Goal: Complete application form: Complete application form

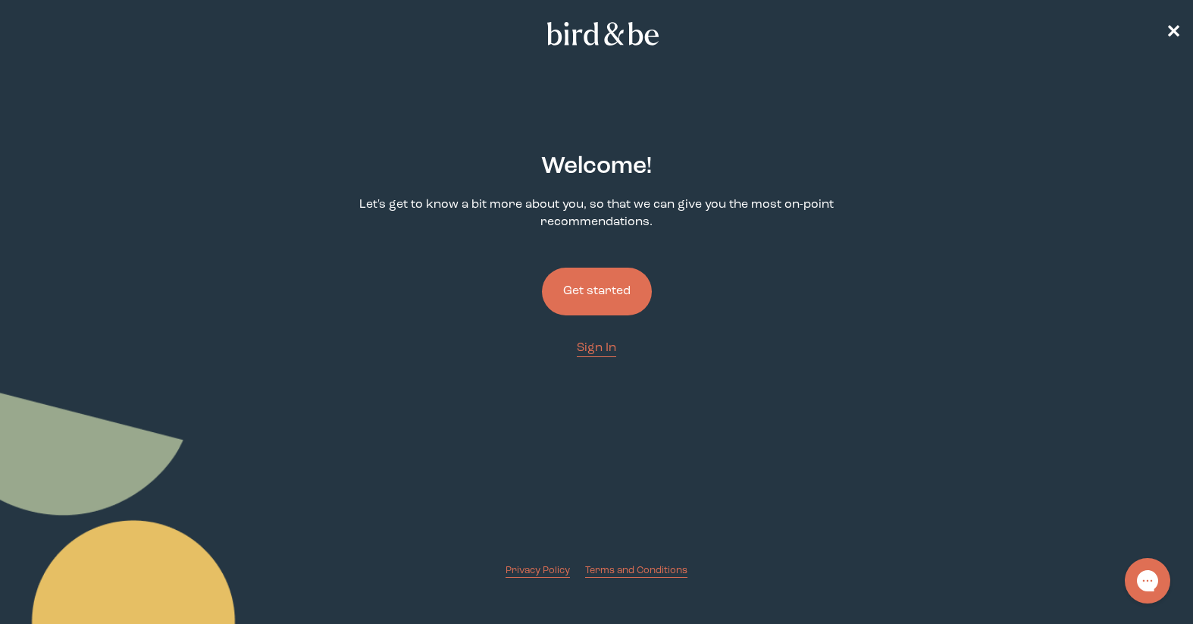
click at [610, 289] on button "Get started" at bounding box center [597, 291] width 110 height 48
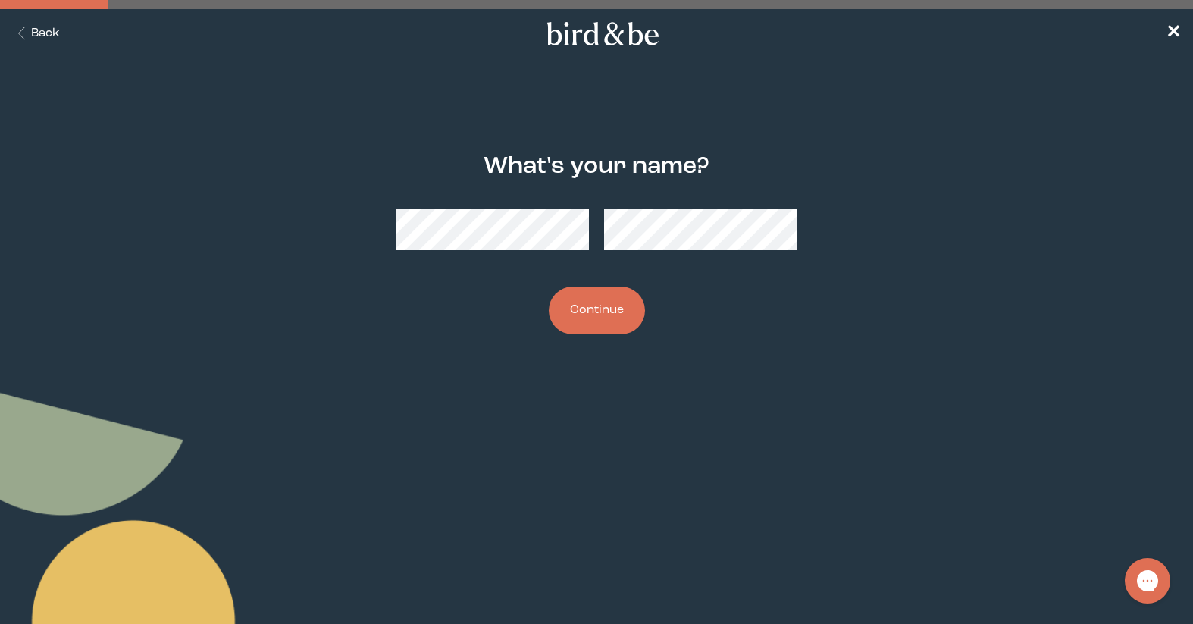
click at [614, 303] on button "Continue" at bounding box center [597, 310] width 96 height 48
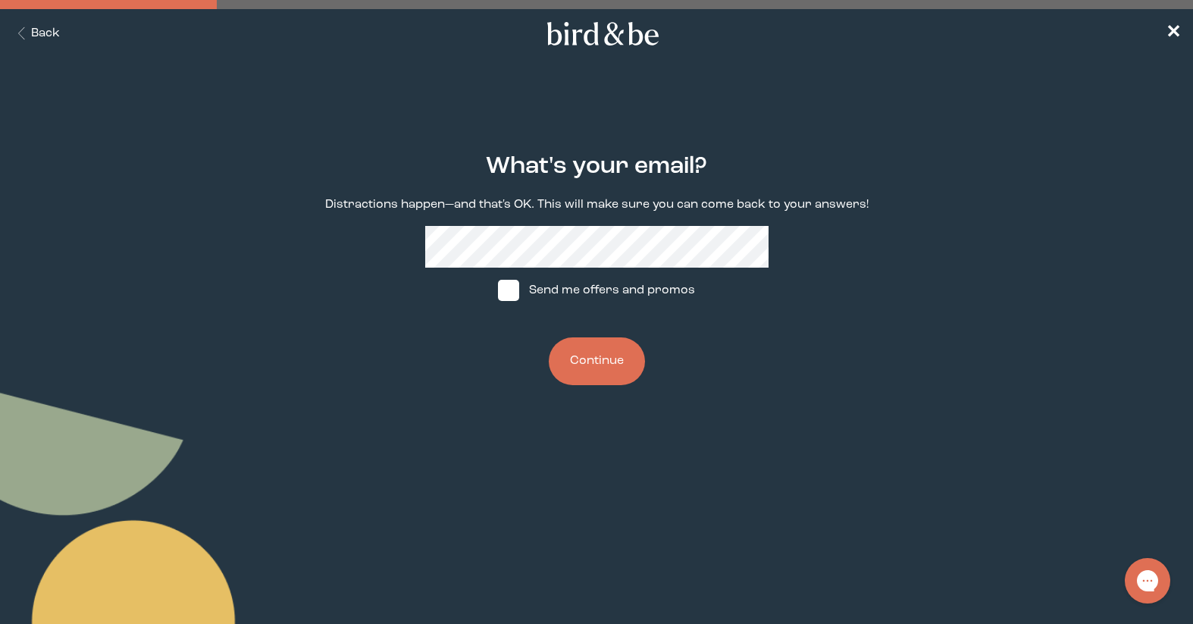
click at [595, 361] on button "Continue" at bounding box center [597, 361] width 96 height 48
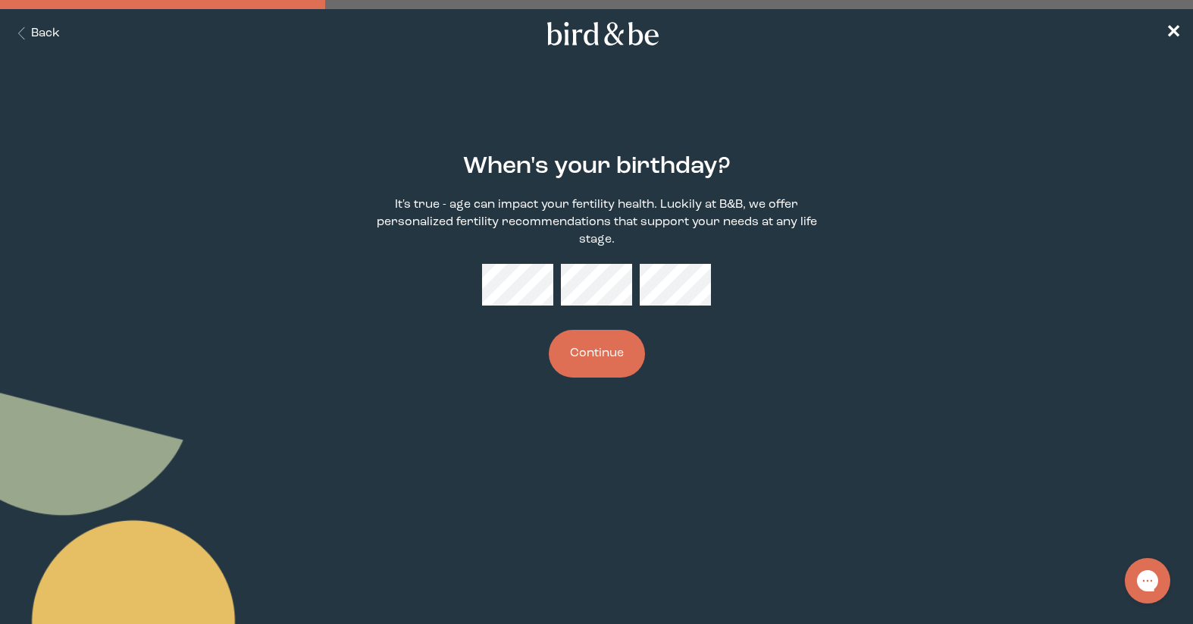
click at [593, 348] on button "Continue" at bounding box center [597, 354] width 96 height 48
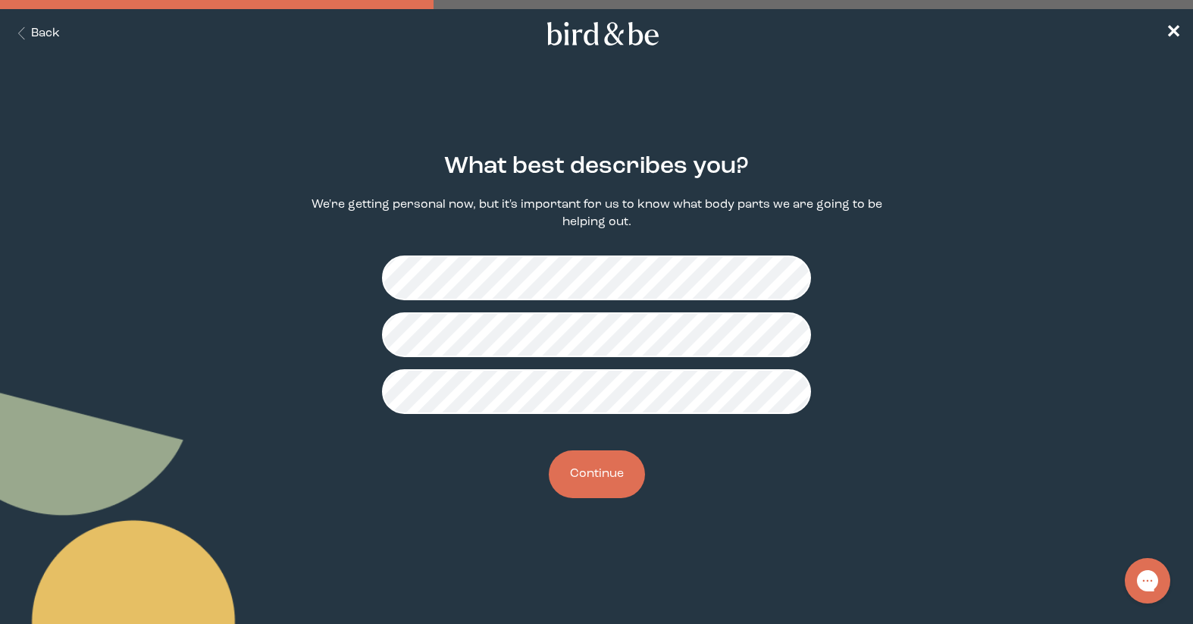
click at [608, 463] on button "Continue" at bounding box center [597, 474] width 96 height 48
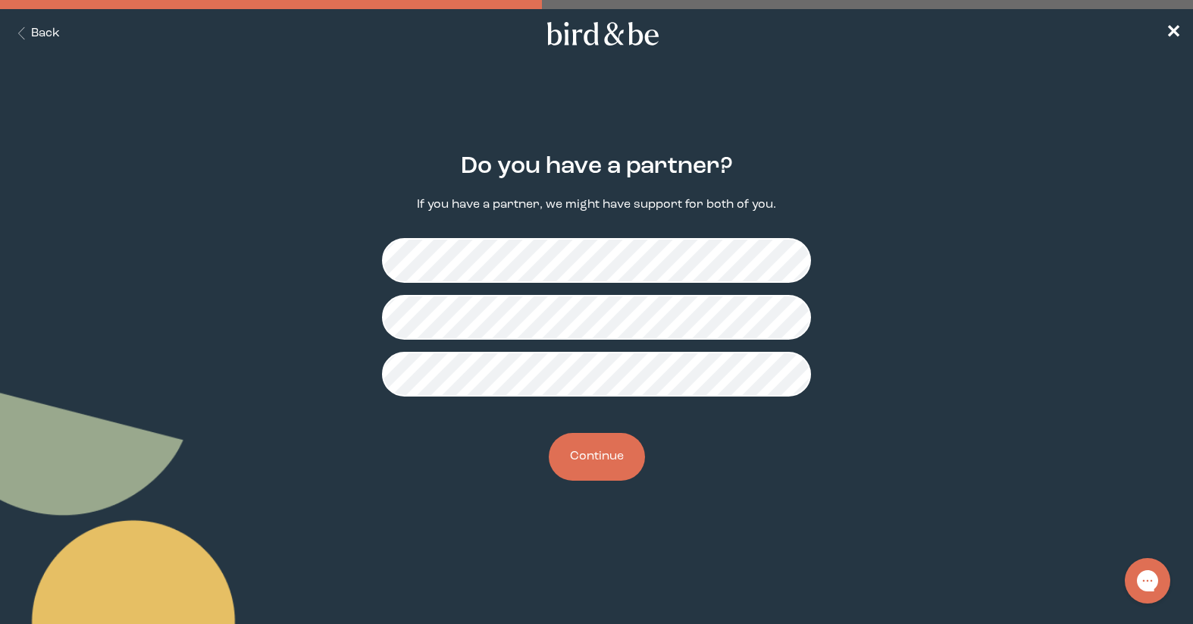
click at [594, 450] on button "Continue" at bounding box center [597, 457] width 96 height 48
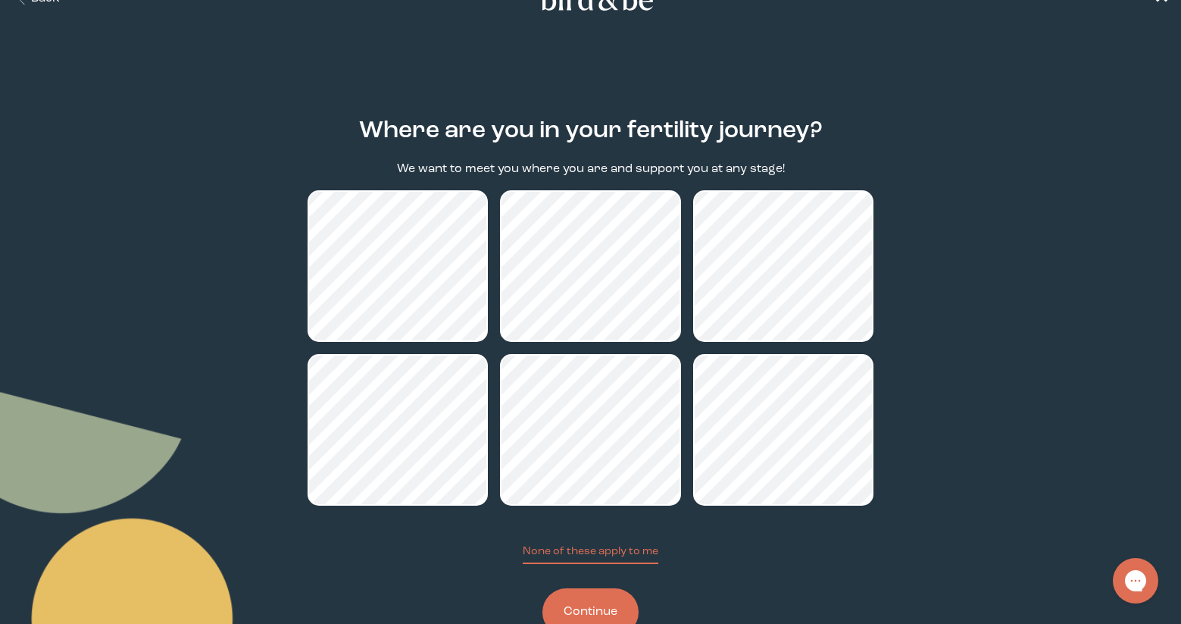
scroll to position [83, 0]
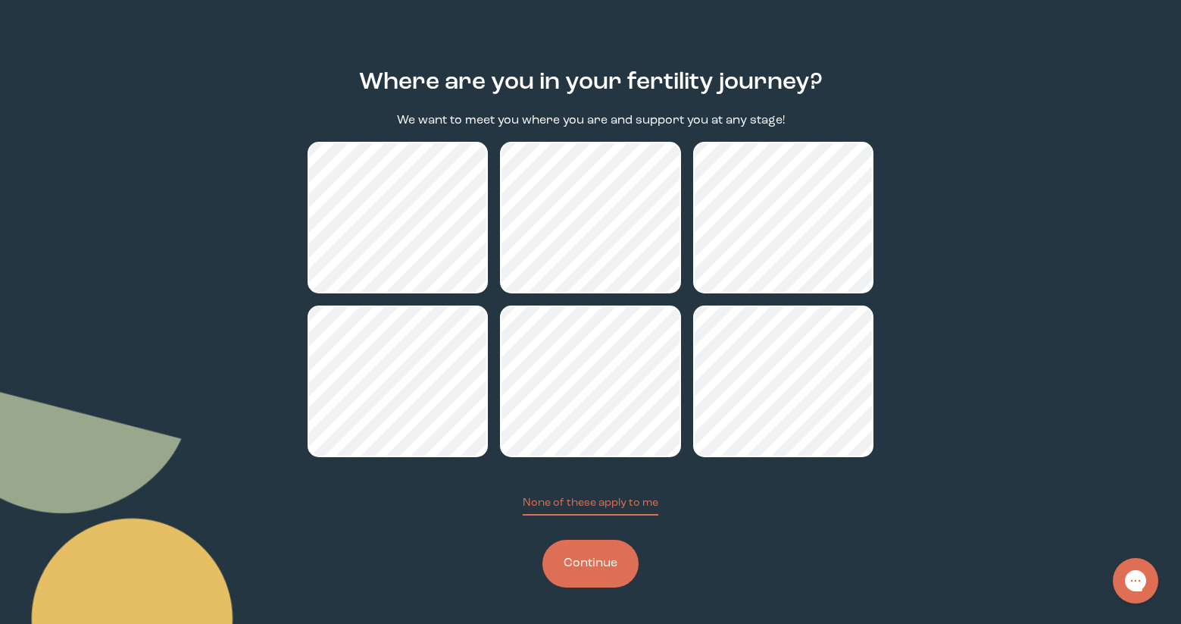
click at [582, 563] on button "Continue" at bounding box center [590, 563] width 96 height 48
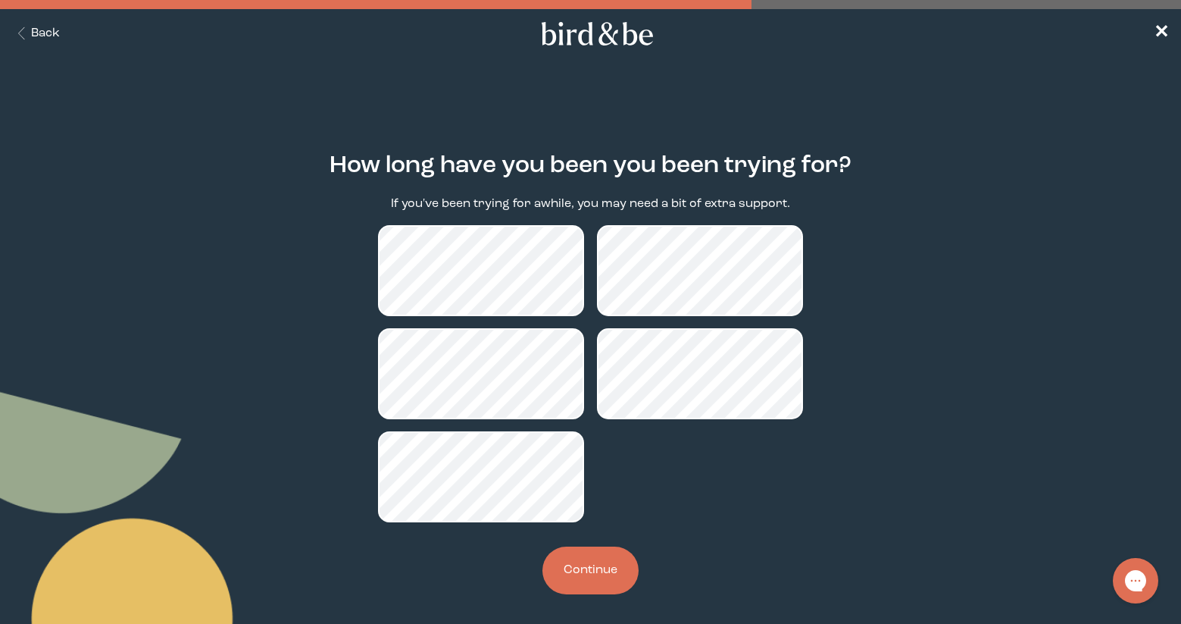
click at [598, 566] on button "Continue" at bounding box center [590, 570] width 96 height 48
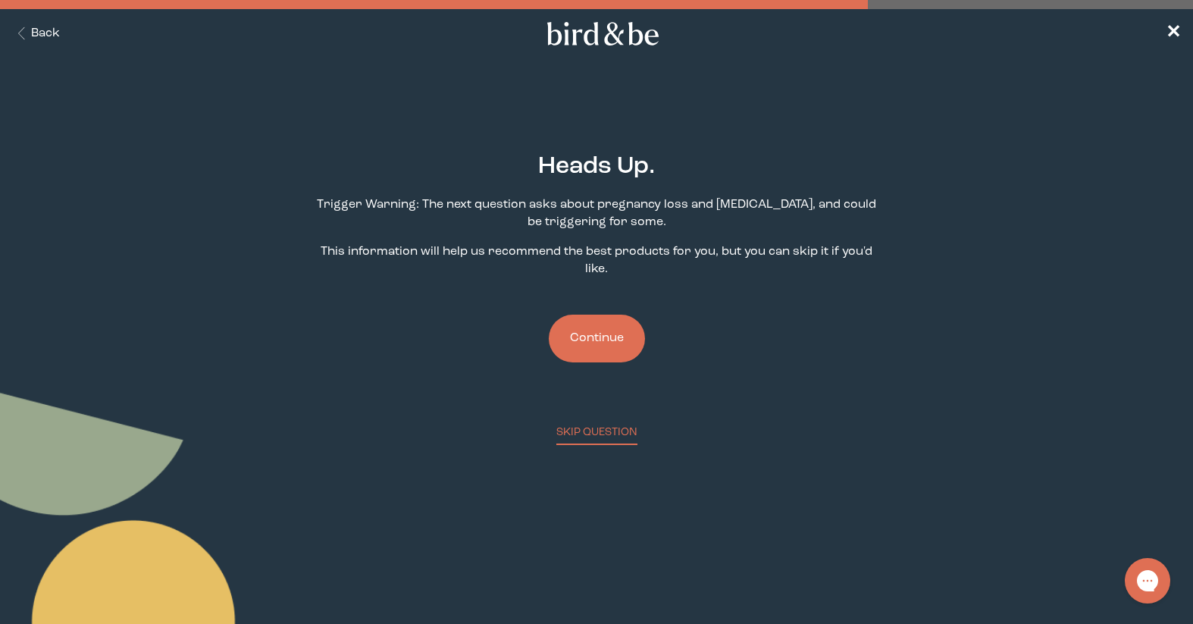
click at [591, 323] on button "Continue" at bounding box center [597, 338] width 96 height 48
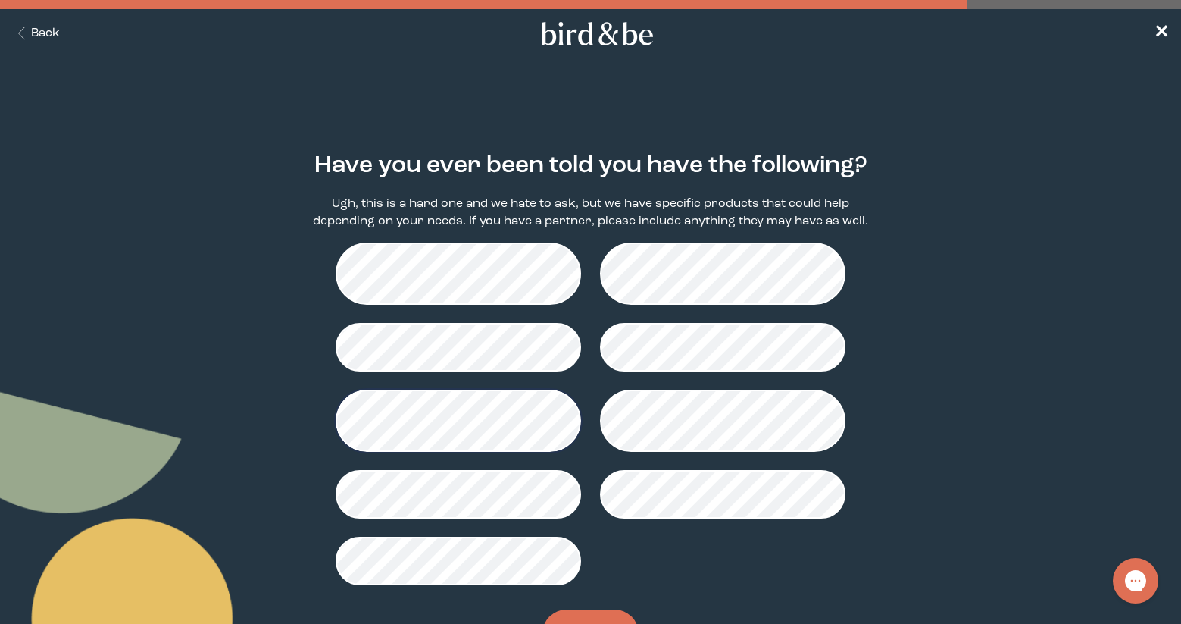
scroll to position [70, 0]
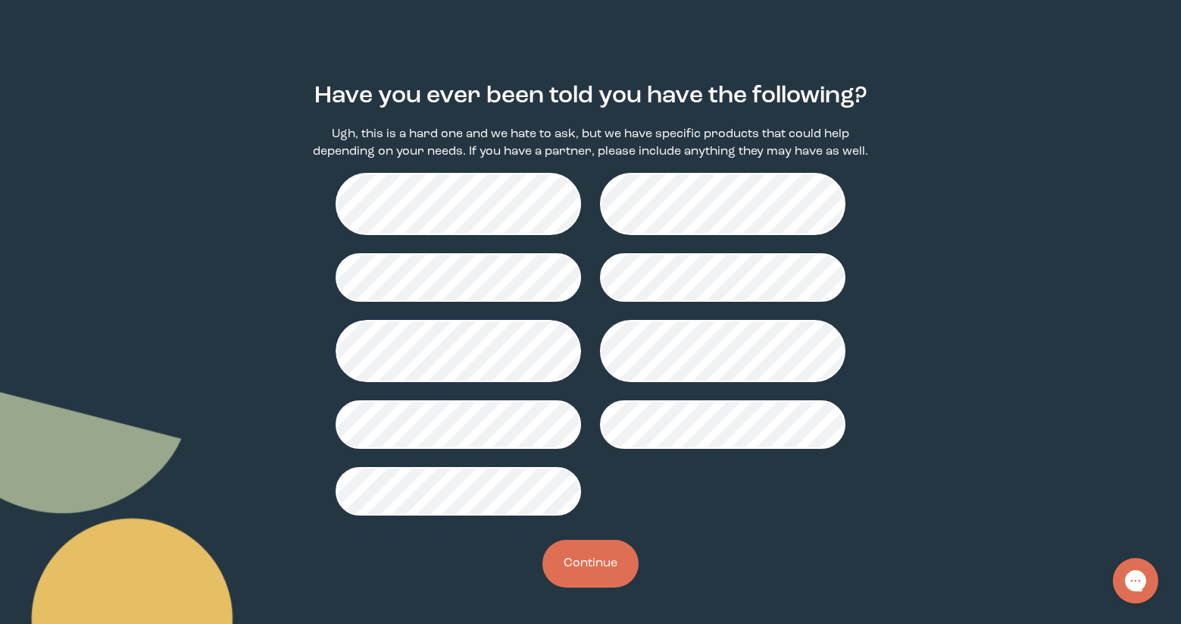
click at [599, 557] on button "Continue" at bounding box center [590, 563] width 96 height 48
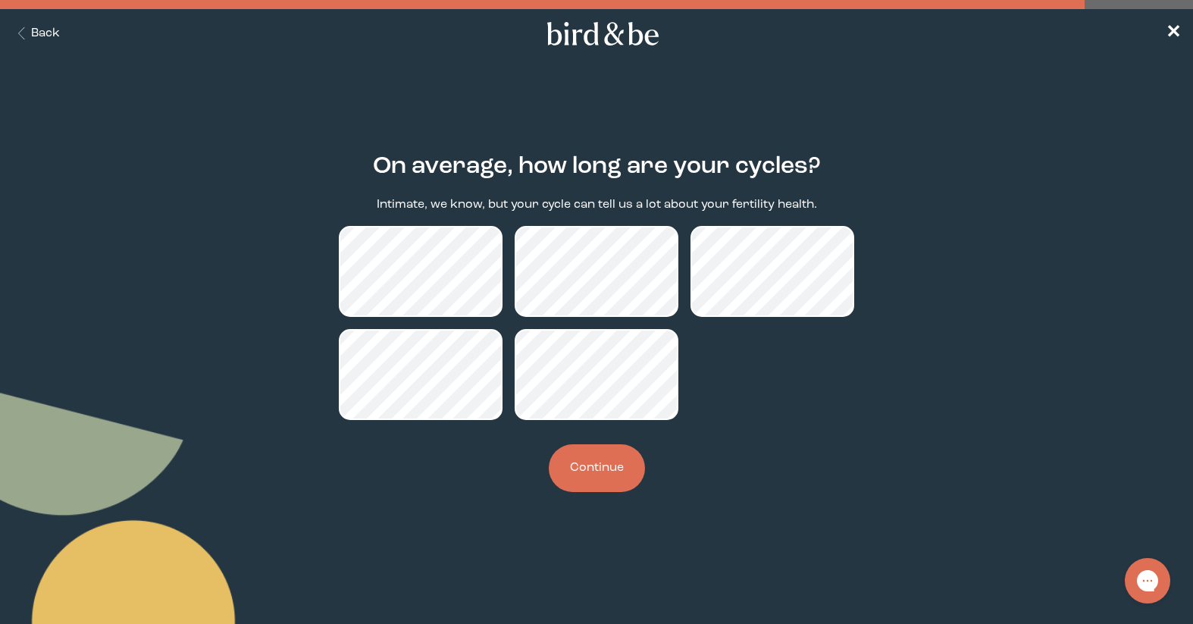
click at [621, 480] on button "Continue" at bounding box center [597, 468] width 96 height 48
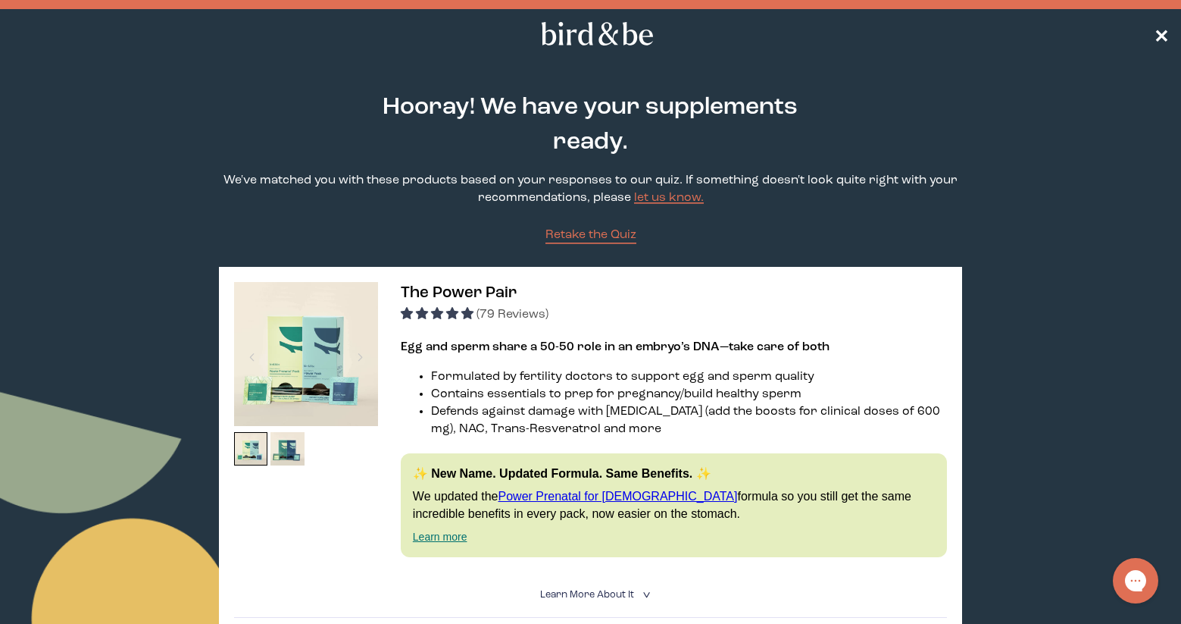
click at [1160, 29] on span "✕" at bounding box center [1161, 34] width 15 height 18
